Goal: Task Accomplishment & Management: Manage account settings

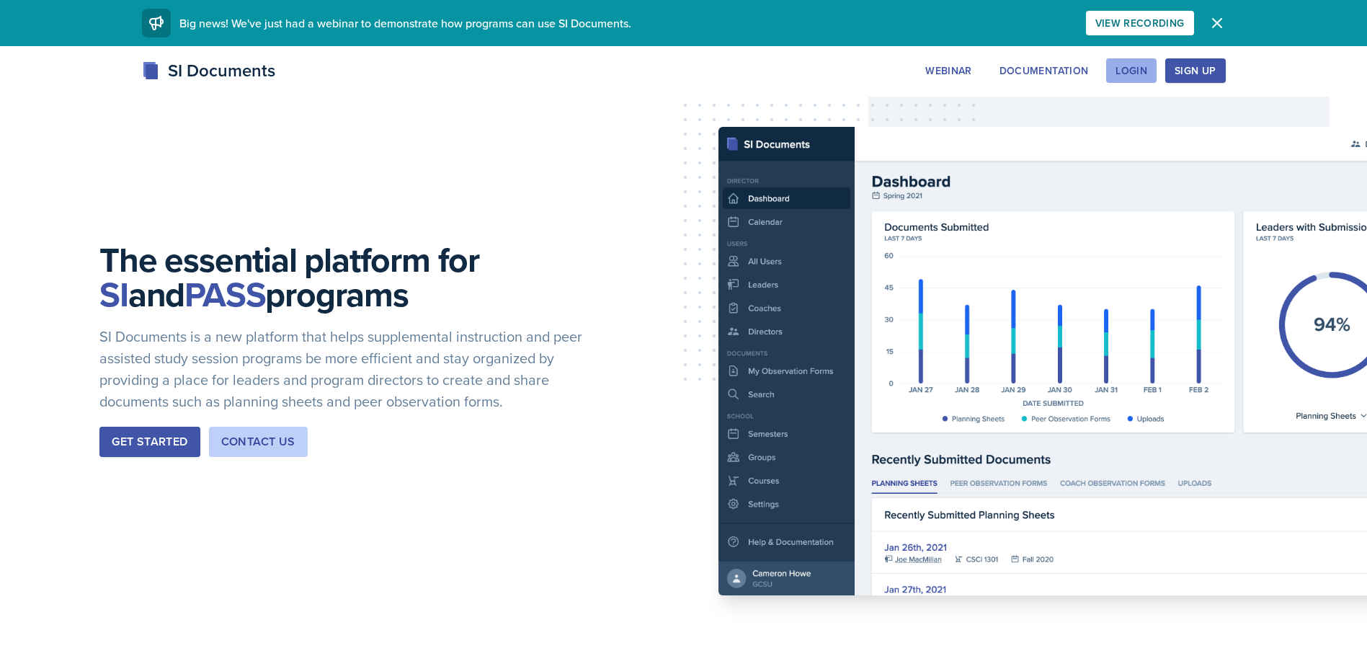
click at [1133, 70] on div "Login" at bounding box center [1131, 71] width 32 height 12
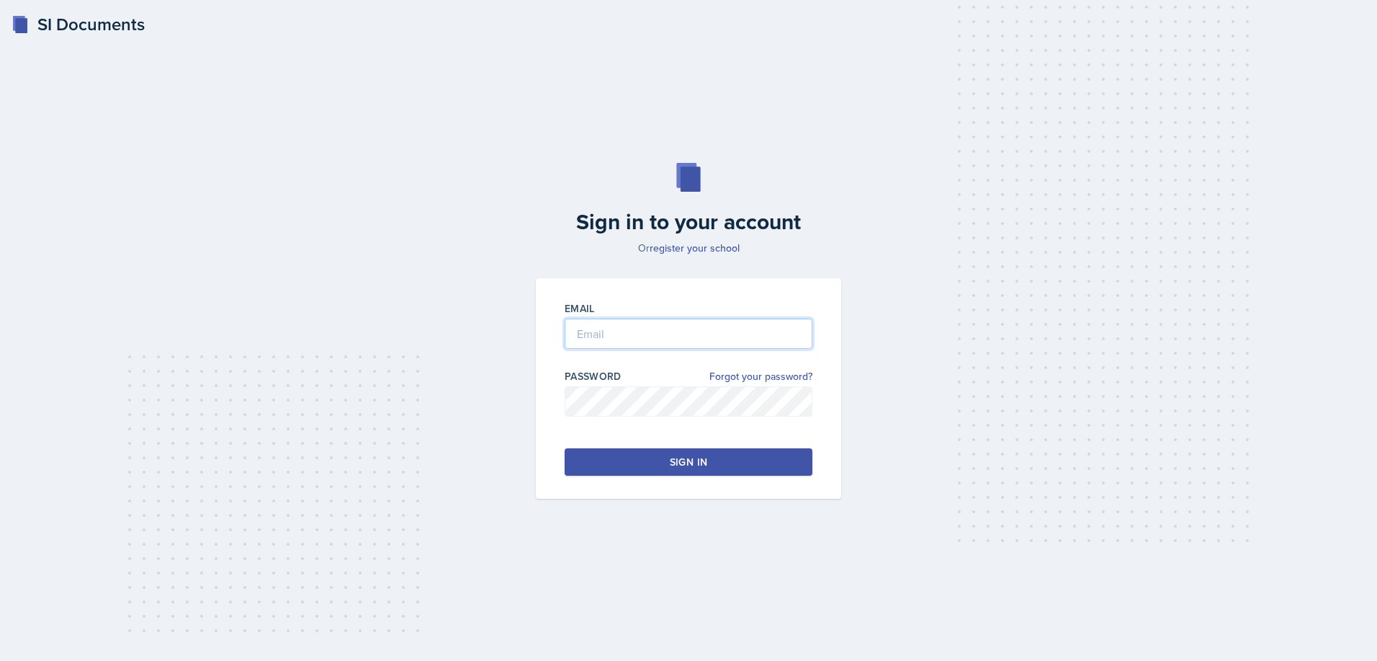
click at [707, 323] on input "email" at bounding box center [689, 333] width 248 height 30
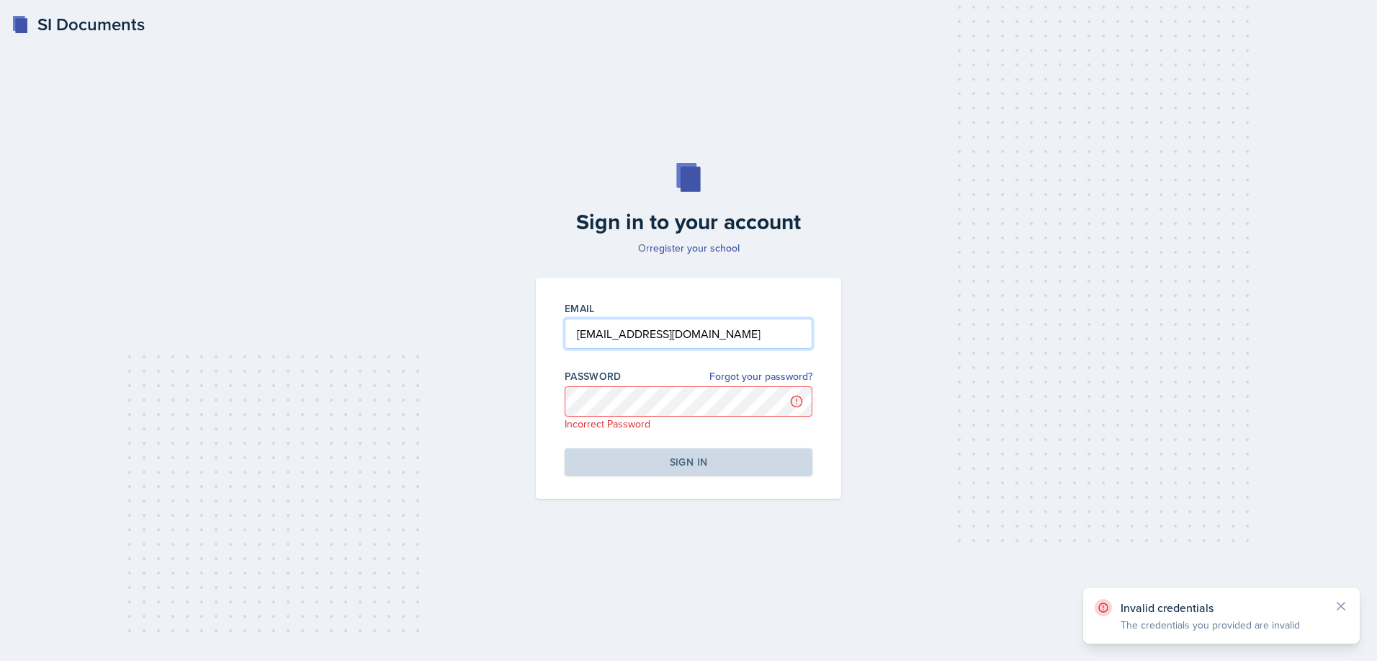
drag, startPoint x: 790, startPoint y: 332, endPoint x: 606, endPoint y: 339, distance: 183.8
click at [788, 331] on input "[EMAIL_ADDRESS][DOMAIN_NAME]" at bounding box center [689, 333] width 248 height 30
drag, startPoint x: 615, startPoint y: 335, endPoint x: 567, endPoint y: 341, distance: 48.6
click at [567, 341] on input "[EMAIL_ADDRESS][DOMAIN_NAME]" at bounding box center [689, 333] width 248 height 30
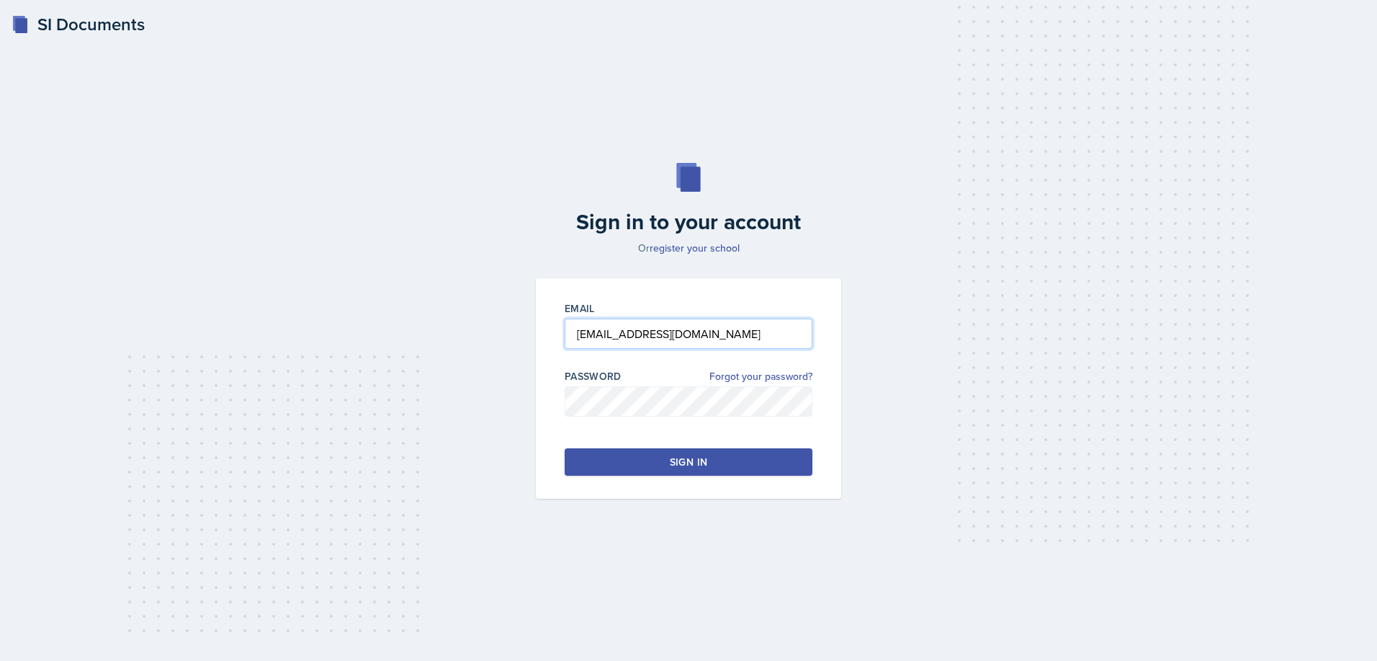
drag, startPoint x: 620, startPoint y: 333, endPoint x: 473, endPoint y: 334, distance: 146.2
click at [486, 336] on div "Sign in to your account Or register your school Email [EMAIL_ADDRESS][DOMAIN_NA…" at bounding box center [688, 331] width 1331 height 428
type input "[EMAIL_ADDRESS][DOMAIN_NAME]"
click at [633, 452] on button "Sign in" at bounding box center [689, 461] width 248 height 27
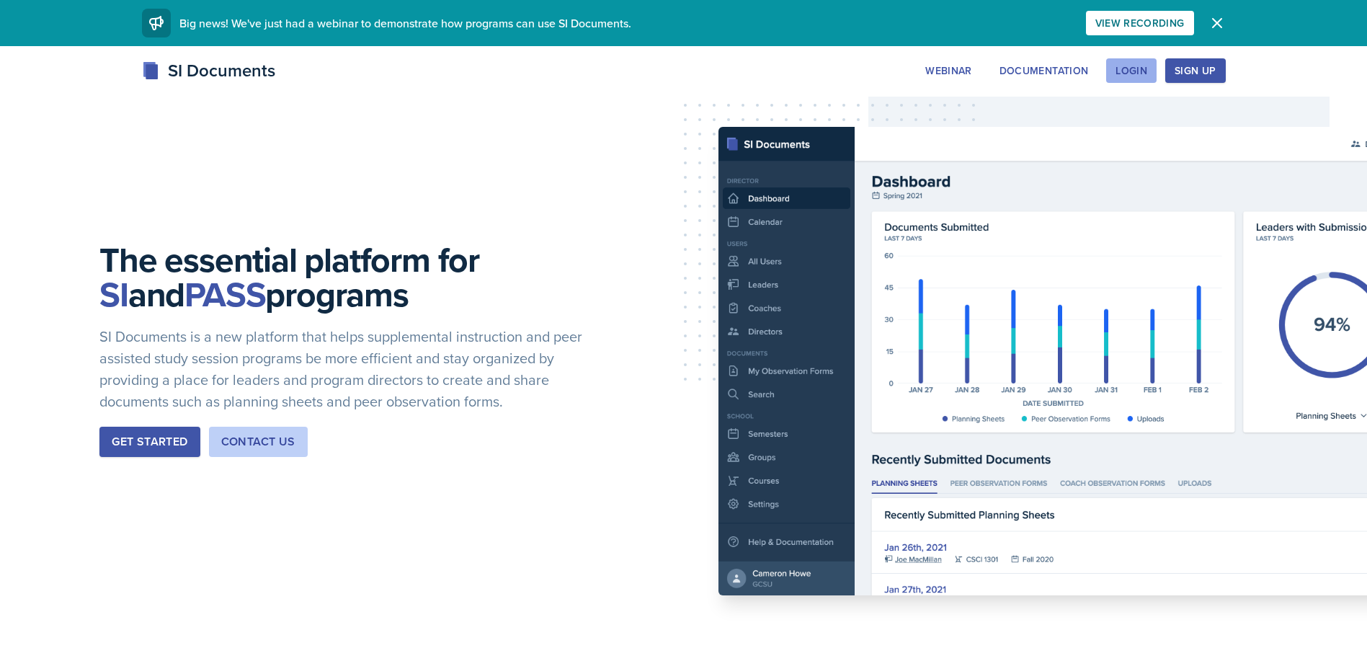
click at [1137, 65] on div "Login" at bounding box center [1131, 71] width 32 height 12
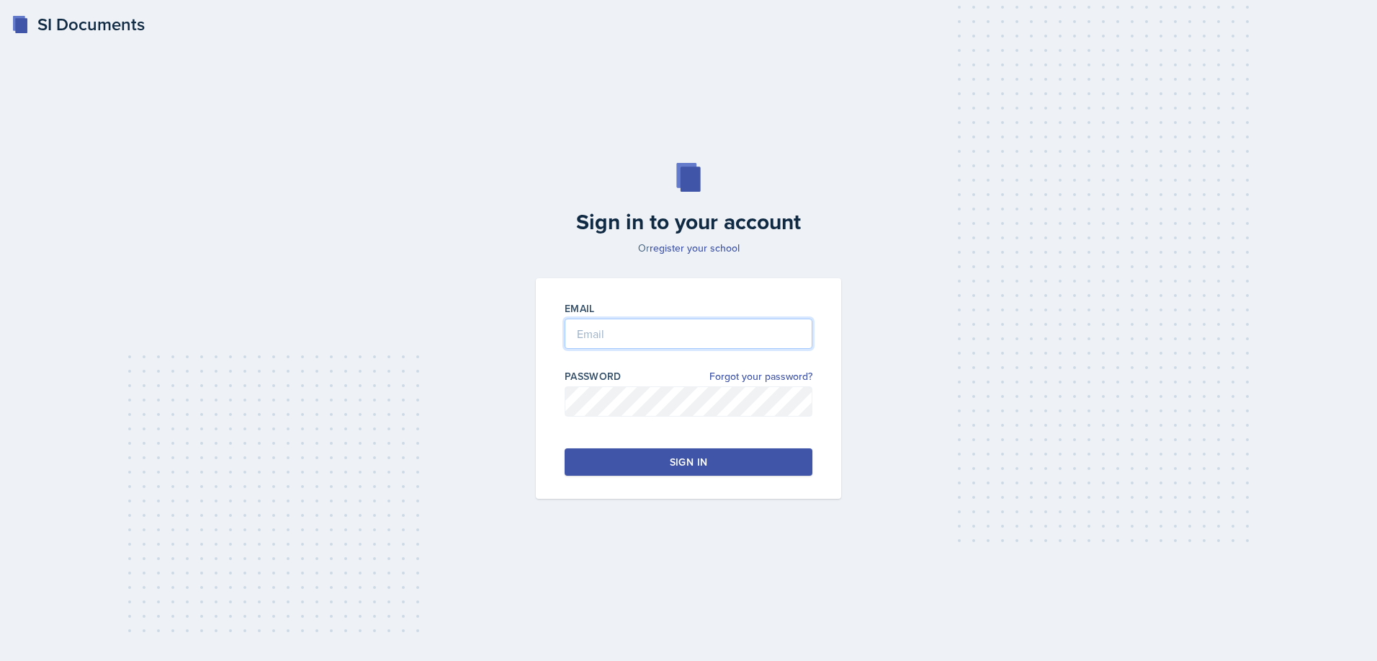
click at [715, 336] on input "email" at bounding box center [689, 333] width 248 height 30
type input "[EMAIL_ADDRESS][DOMAIN_NAME]"
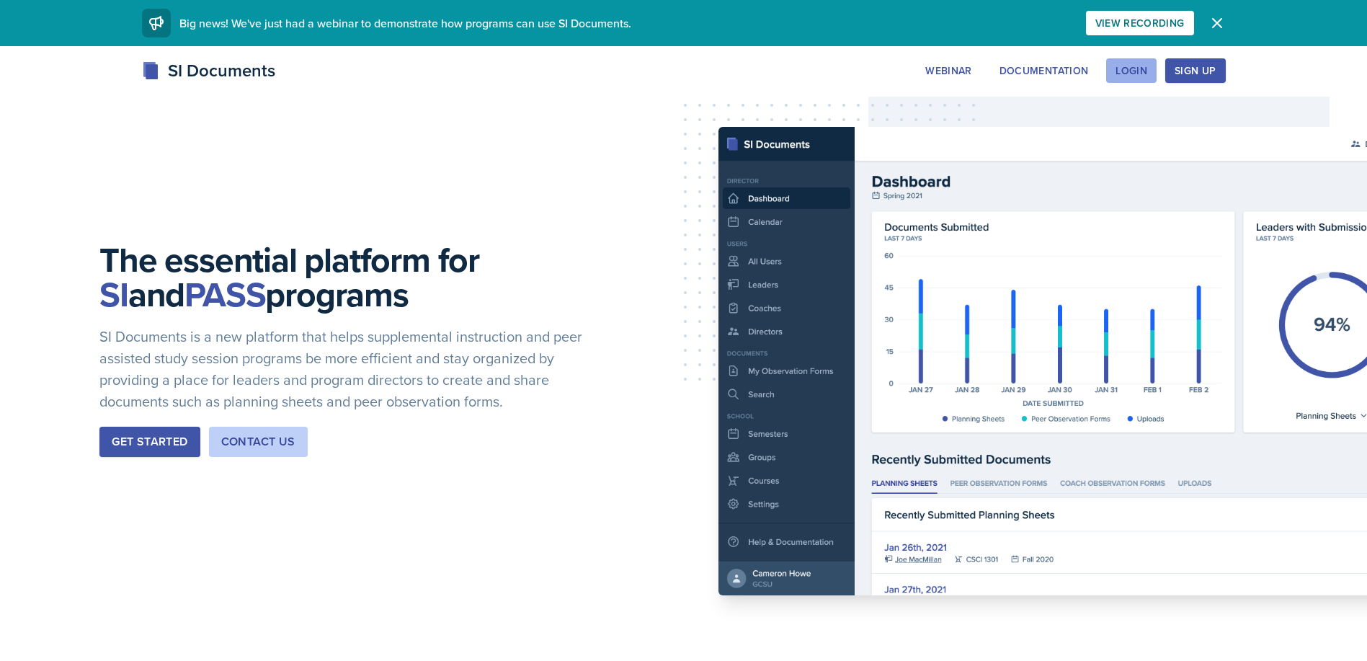
click at [1109, 67] on button "Login" at bounding box center [1131, 70] width 50 height 24
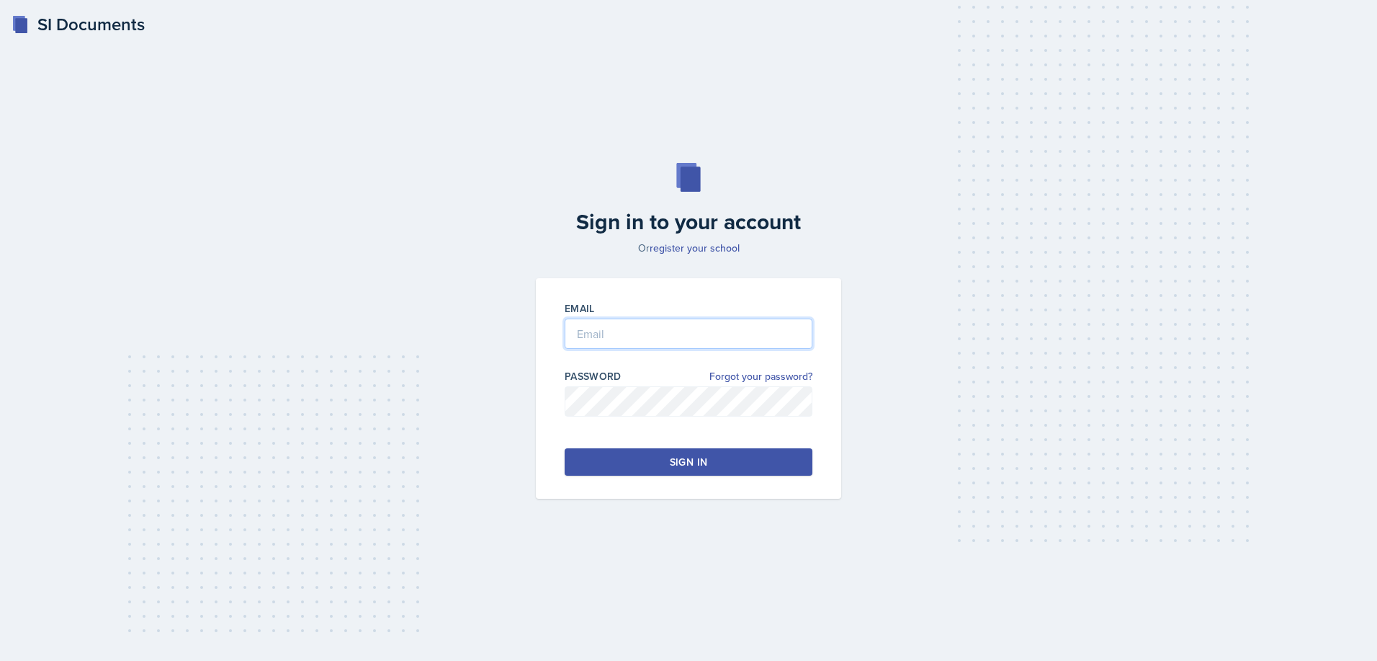
click at [617, 331] on input "email" at bounding box center [689, 333] width 248 height 30
click at [617, 333] on input "email" at bounding box center [689, 333] width 248 height 30
type input "[EMAIL_ADDRESS][DOMAIN_NAME]"
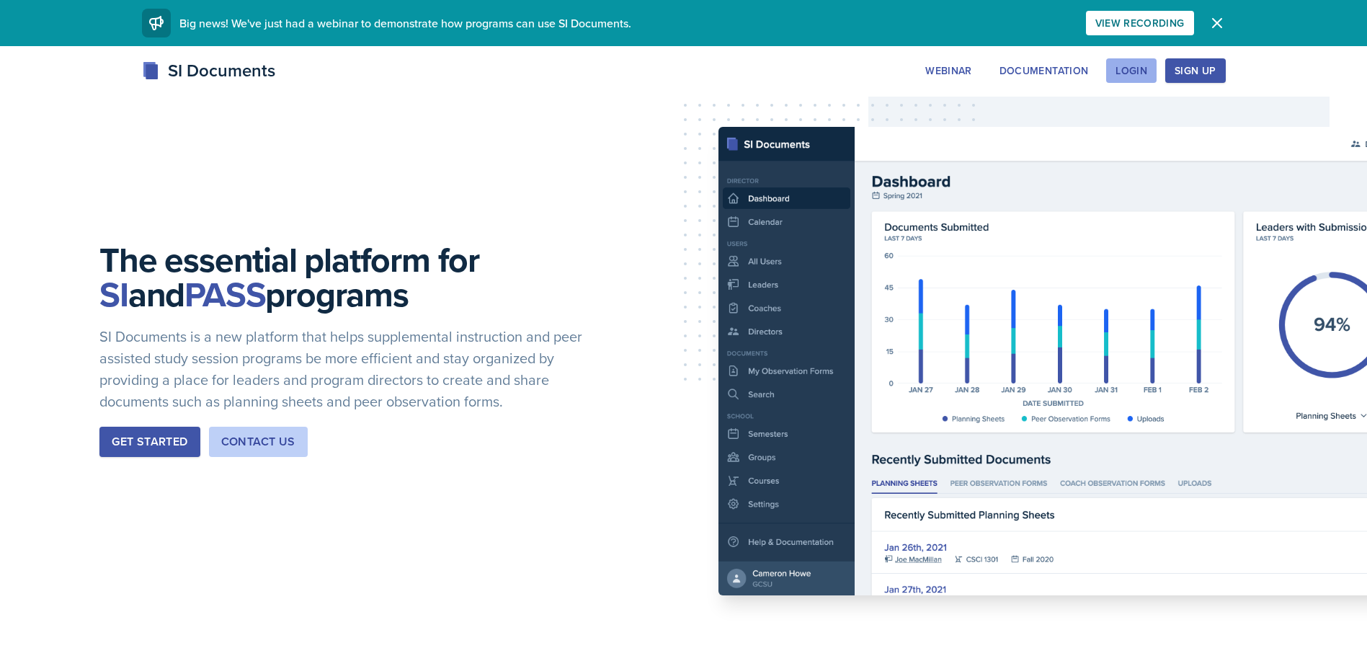
click at [1122, 63] on button "Login" at bounding box center [1131, 70] width 50 height 24
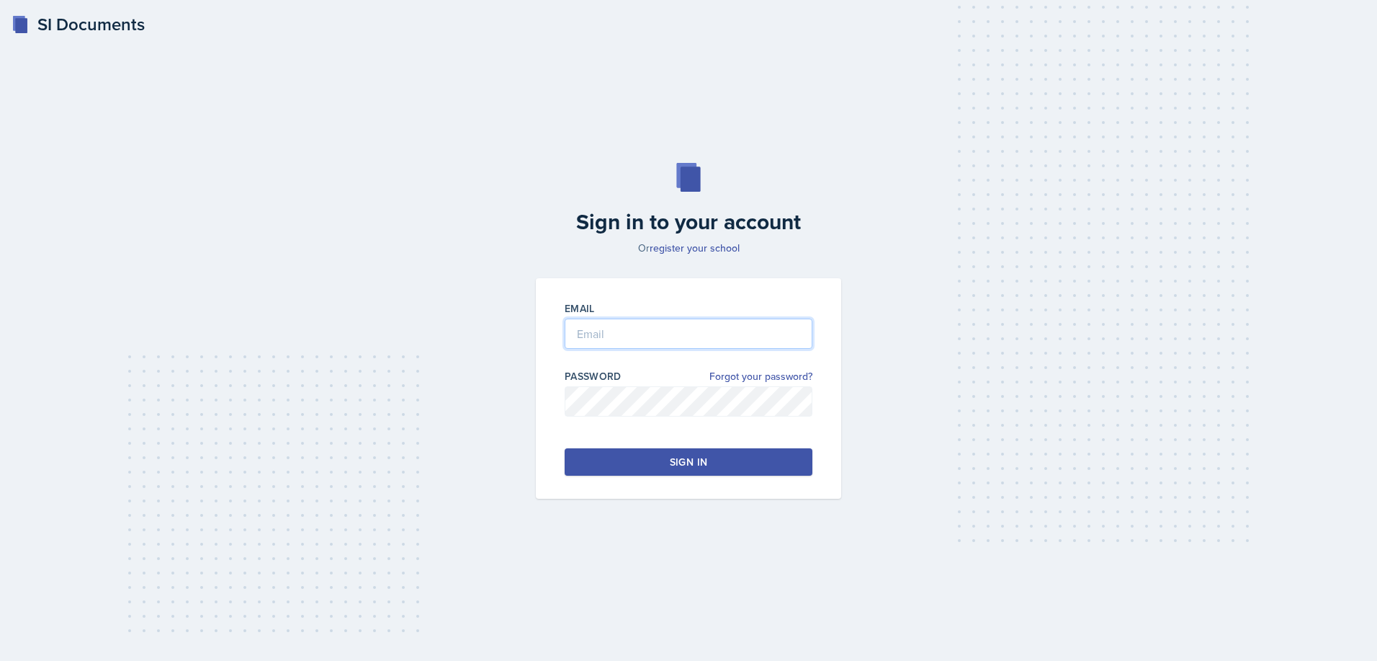
click at [649, 340] on input "email" at bounding box center [689, 333] width 248 height 30
